Goal: Task Accomplishment & Management: Complete application form

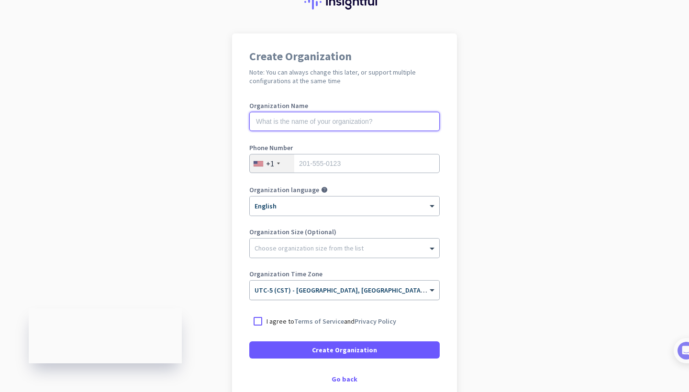
scroll to position [44, 0]
click at [379, 125] on input "text" at bounding box center [344, 121] width 190 height 19
type input "P"
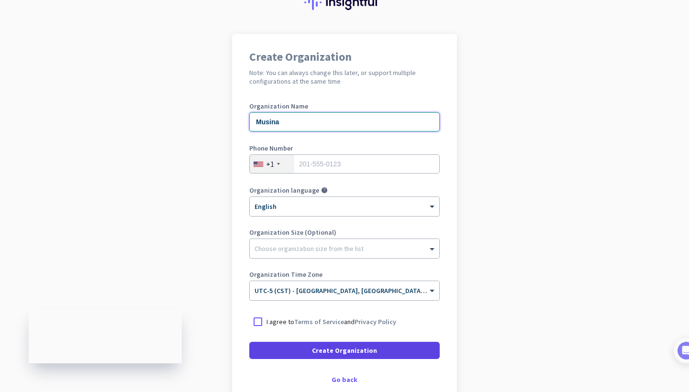
type input "Musina"
click at [375, 354] on span at bounding box center [344, 350] width 190 height 23
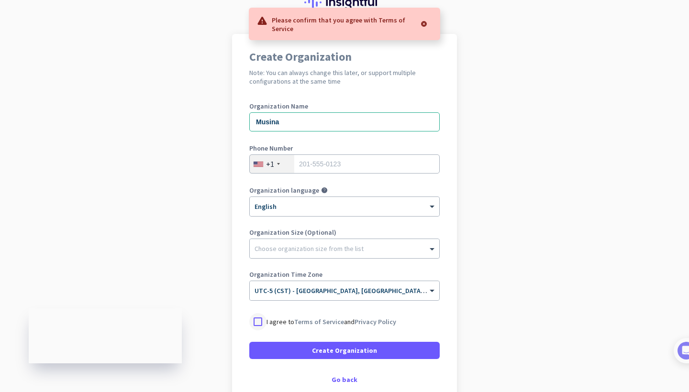
click at [260, 321] on div at bounding box center [257, 321] width 17 height 17
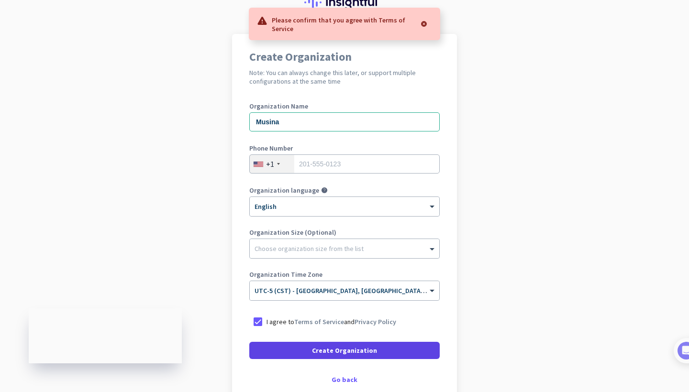
click at [282, 341] on span at bounding box center [344, 350] width 190 height 23
click at [298, 354] on span at bounding box center [344, 350] width 190 height 23
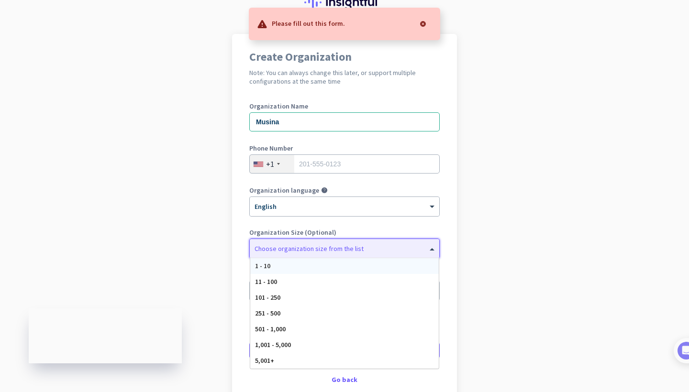
click at [280, 248] on div at bounding box center [344, 247] width 189 height 10
click at [295, 344] on div "1,001 - 5,000" at bounding box center [344, 345] width 188 height 16
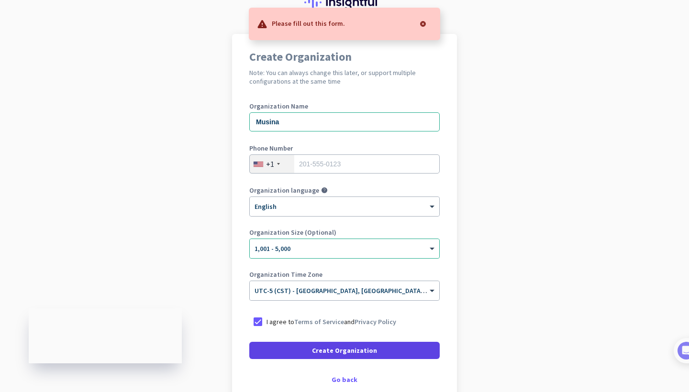
click at [304, 353] on span at bounding box center [344, 350] width 190 height 23
type input "3375794591"
click at [378, 358] on span at bounding box center [344, 350] width 190 height 23
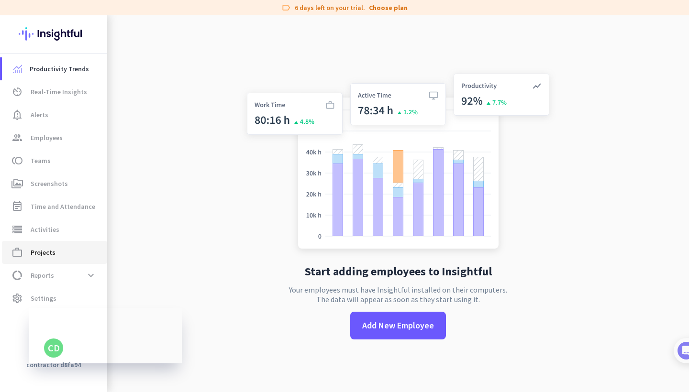
click at [76, 257] on span "work_outline Projects" at bounding box center [55, 252] width 90 height 11
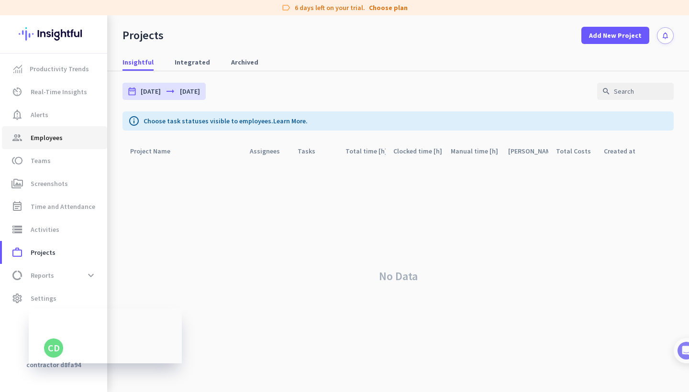
click at [56, 145] on link "group Employees" at bounding box center [54, 137] width 105 height 23
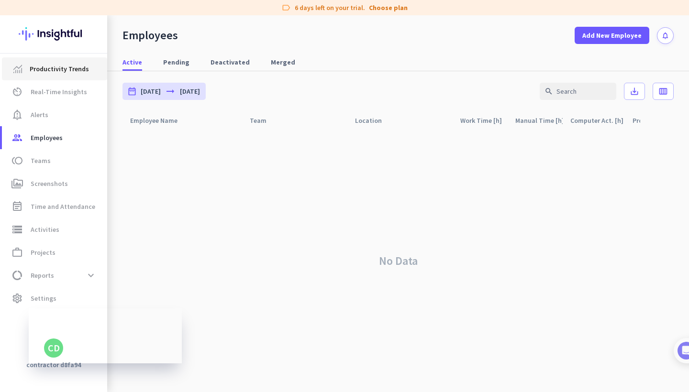
click at [48, 79] on link "Productivity Trends" at bounding box center [54, 68] width 105 height 23
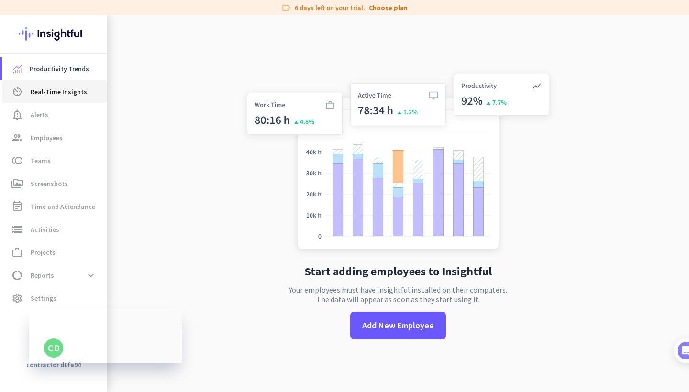
click at [50, 91] on span "Real-Time Insights" at bounding box center [59, 91] width 56 height 11
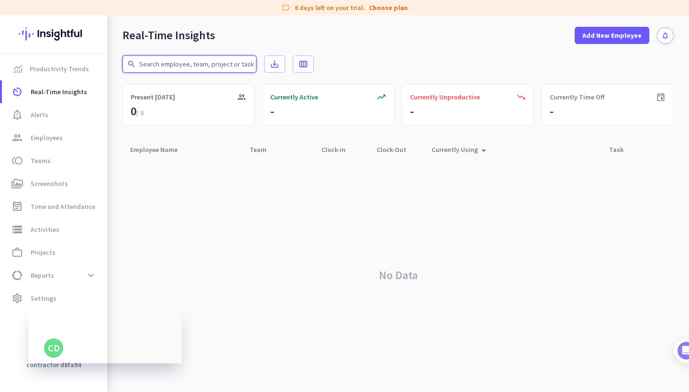
click at [175, 70] on input "text" at bounding box center [189, 63] width 134 height 17
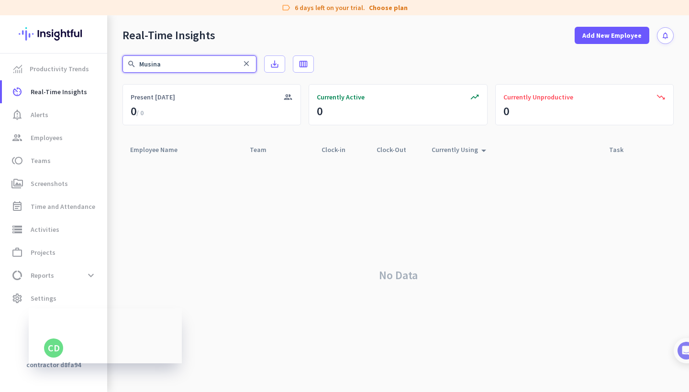
click at [219, 63] on input "Musina" at bounding box center [189, 63] width 134 height 17
type input "Musina"
